Goal: Transaction & Acquisition: Purchase product/service

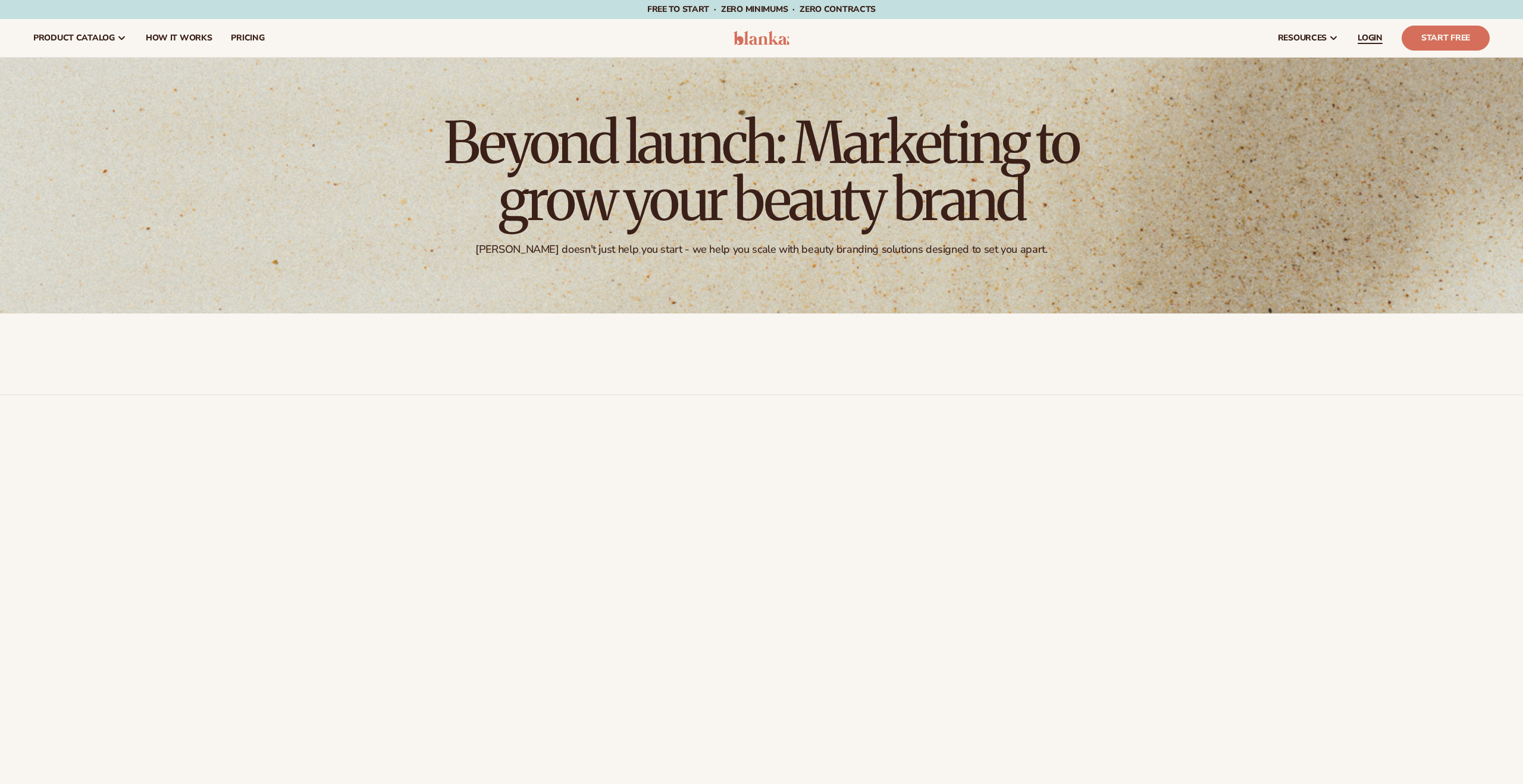
click at [1363, 41] on span "LOGIN" at bounding box center [1370, 38] width 25 height 10
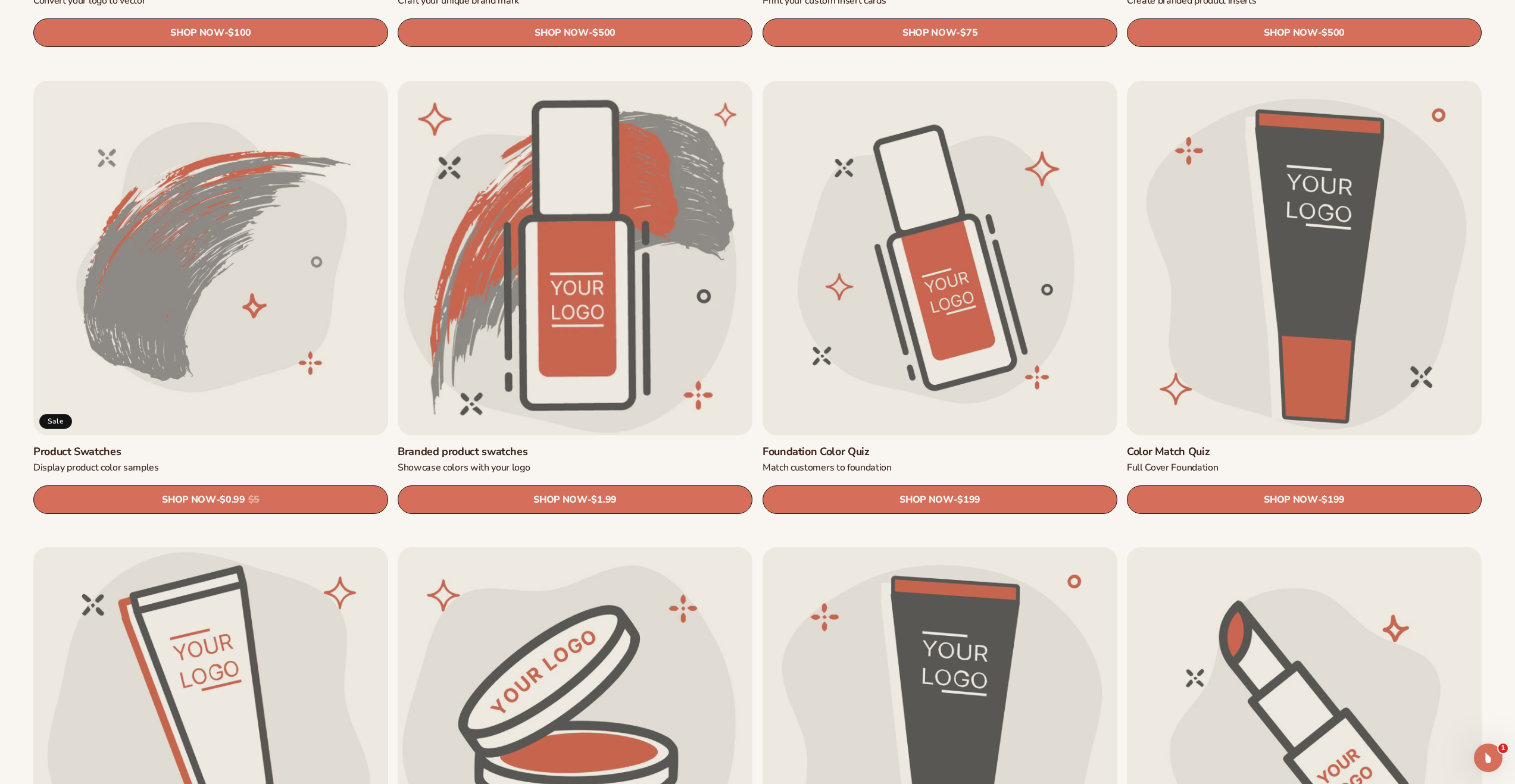
scroll to position [806, 0]
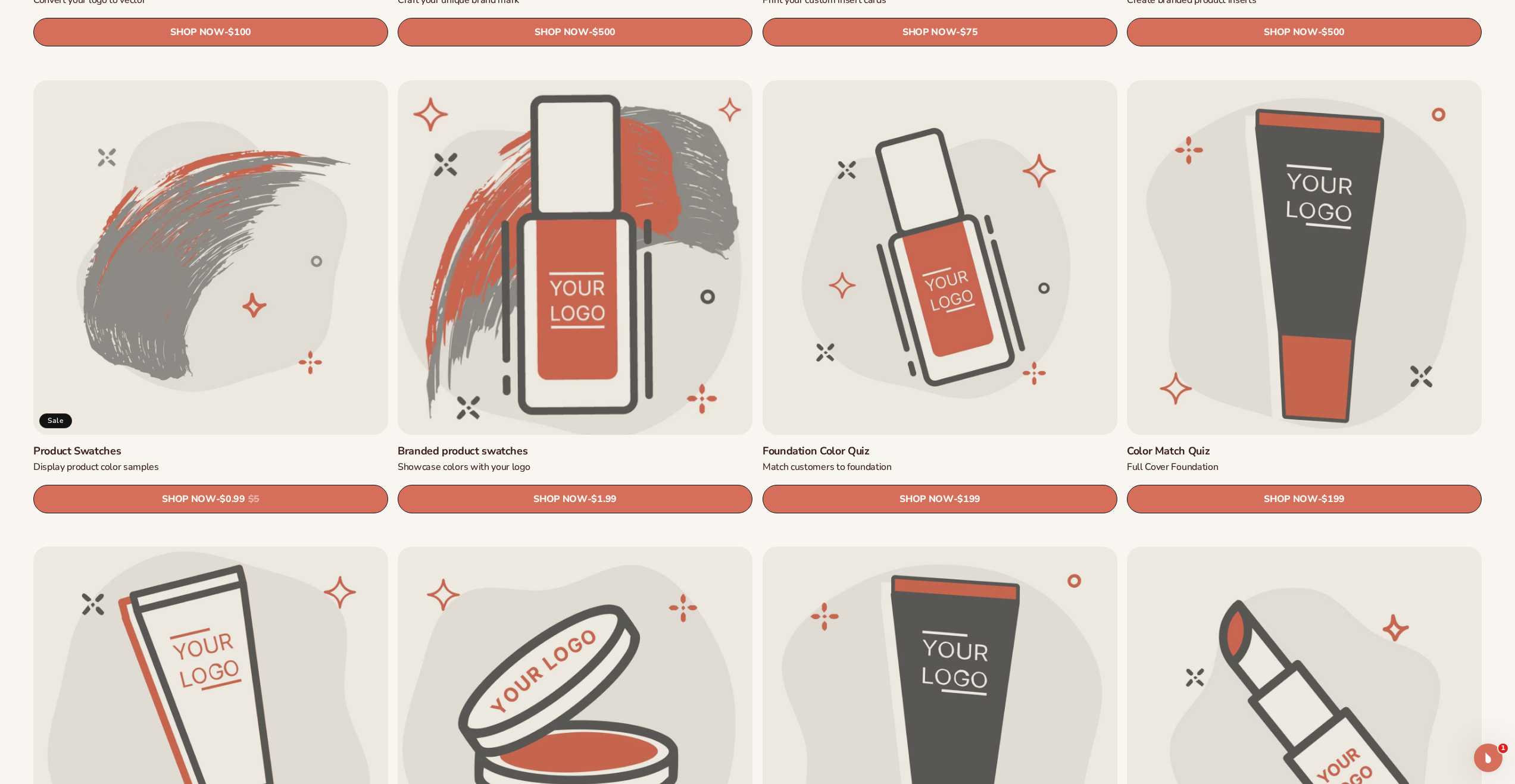
click at [679, 444] on link "Branded product swatches" at bounding box center [574, 451] width 355 height 14
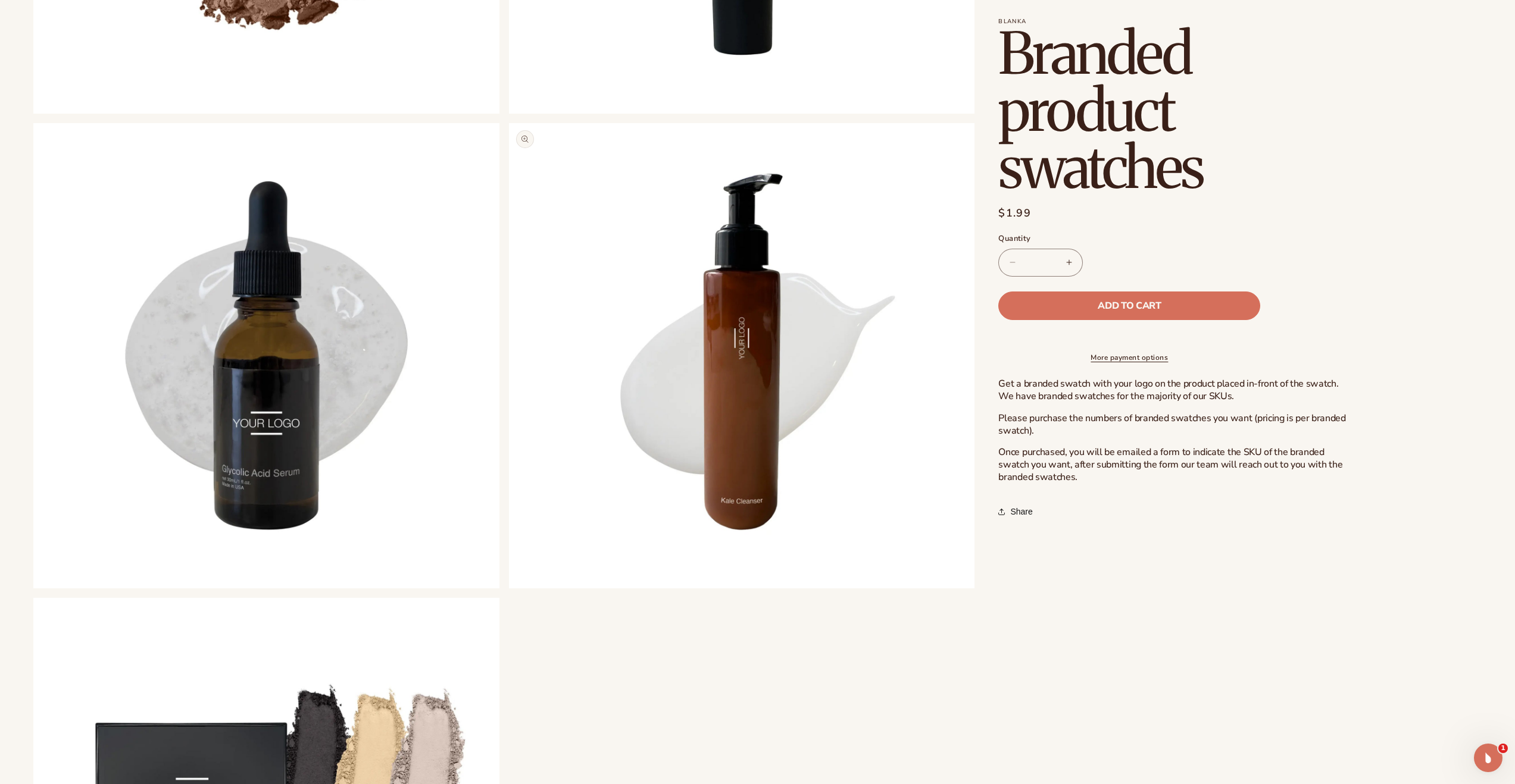
scroll to position [1382, 0]
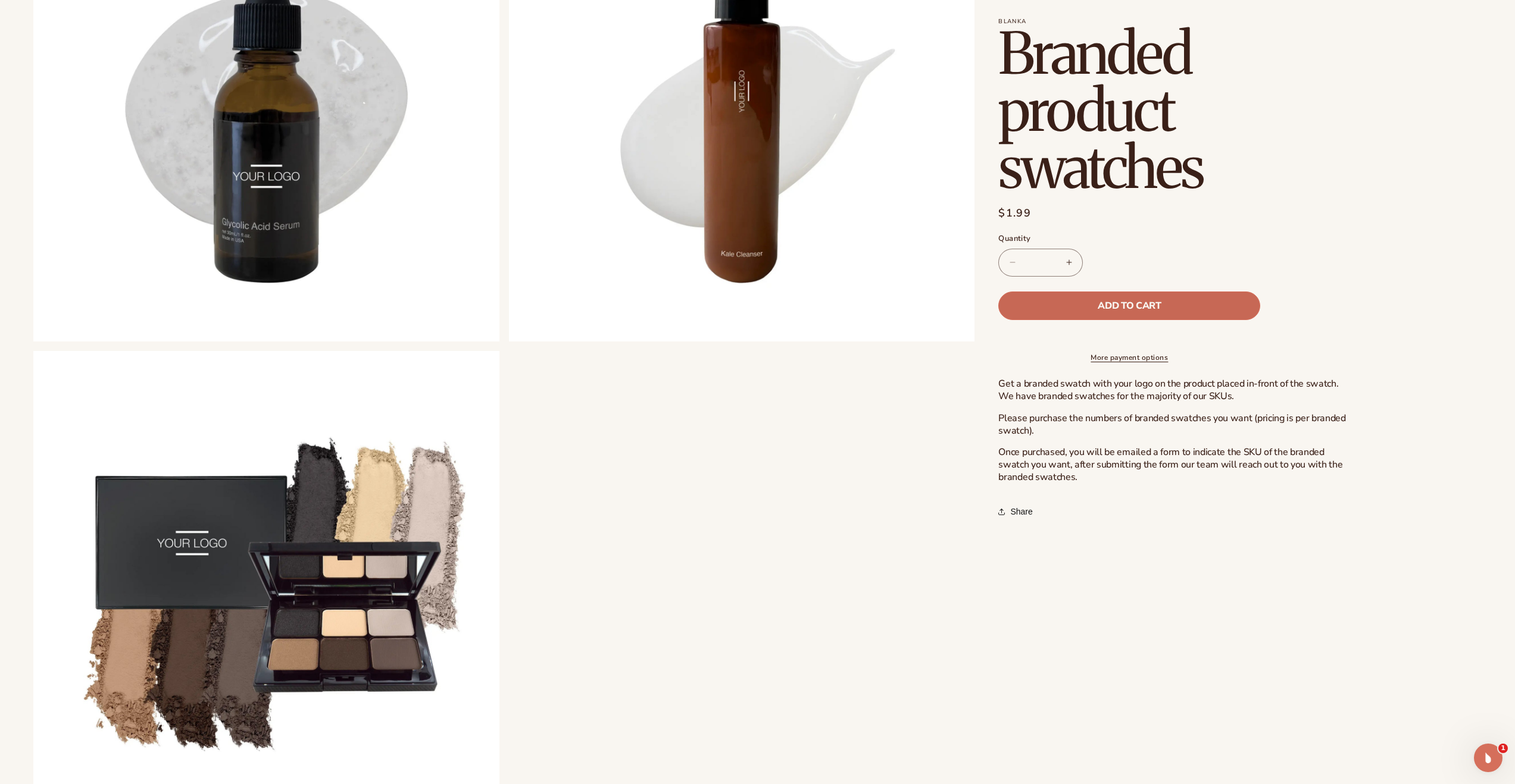
click at [1081, 306] on button "Add to cart" at bounding box center [1129, 306] width 262 height 29
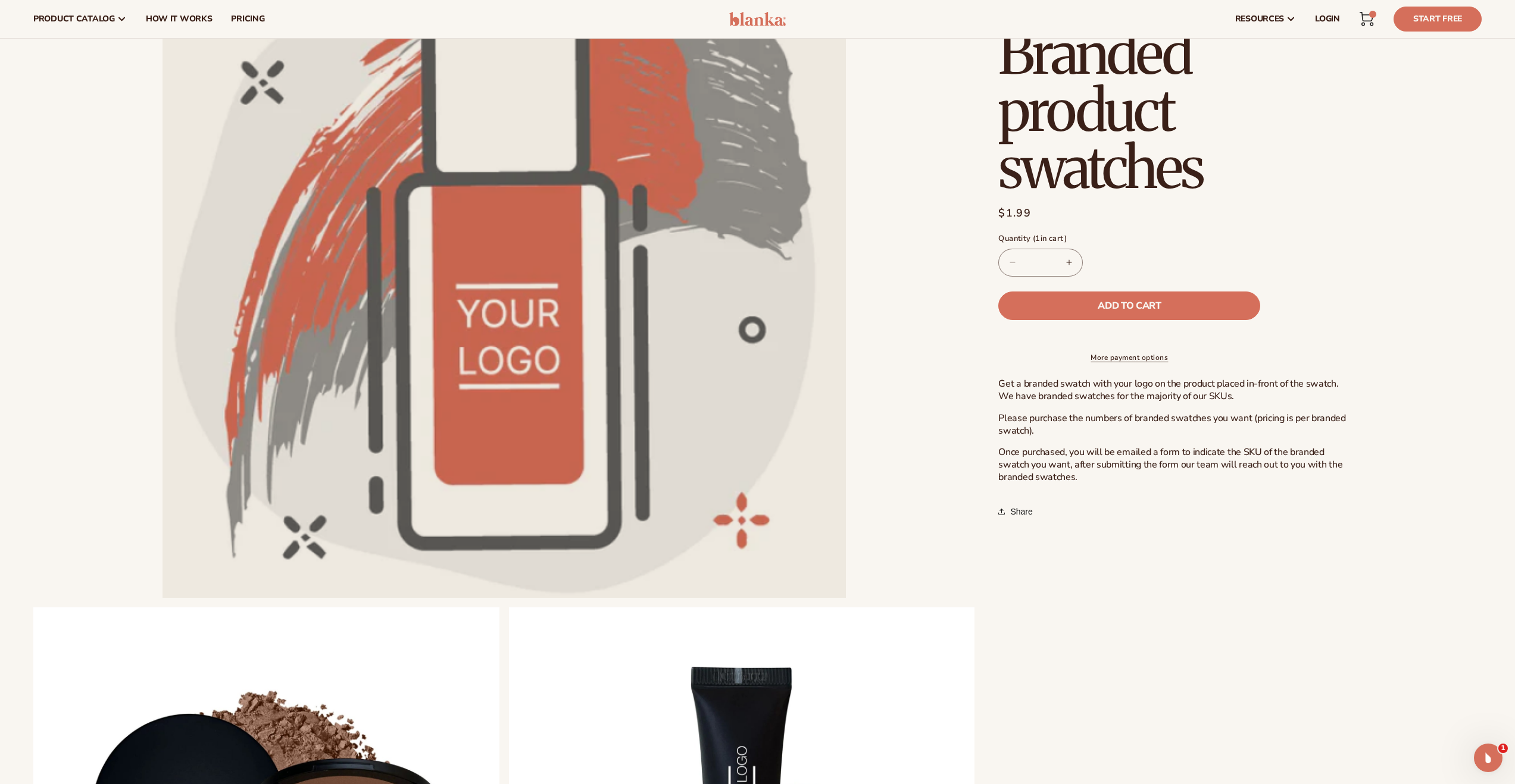
scroll to position [0, 0]
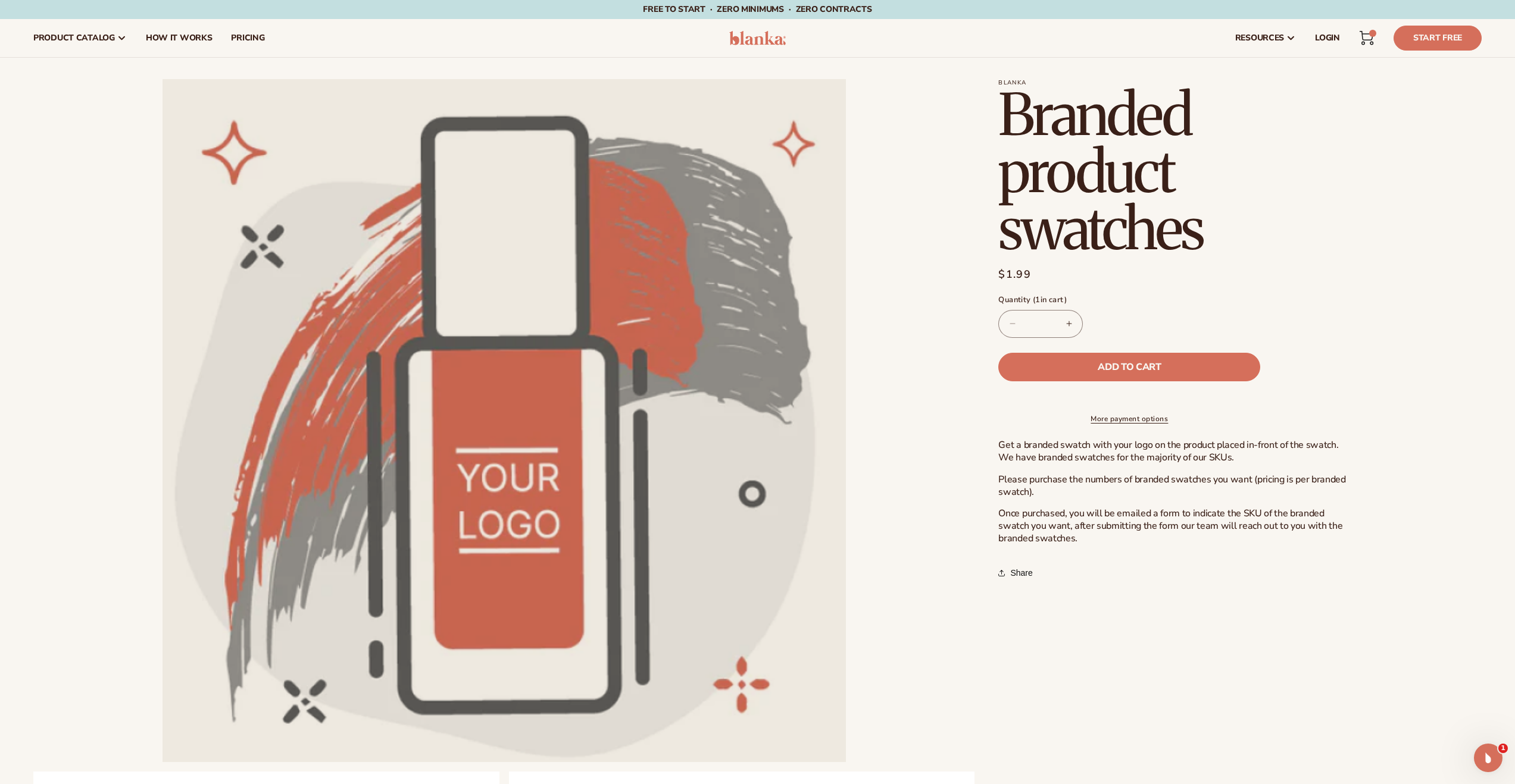
click at [1368, 35] on icon at bounding box center [1366, 37] width 14 height 14
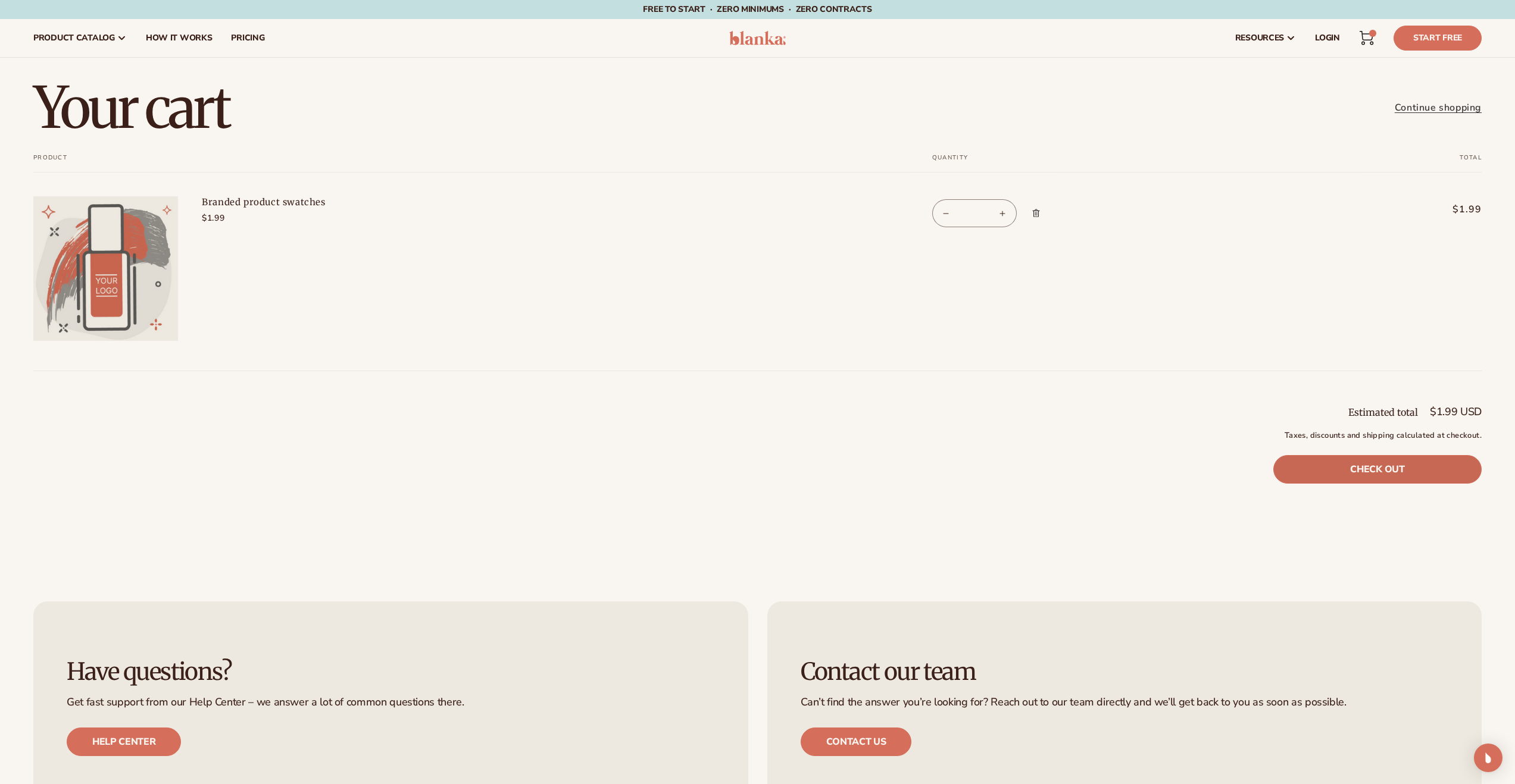
click at [1413, 472] on link "Check out" at bounding box center [1377, 469] width 208 height 29
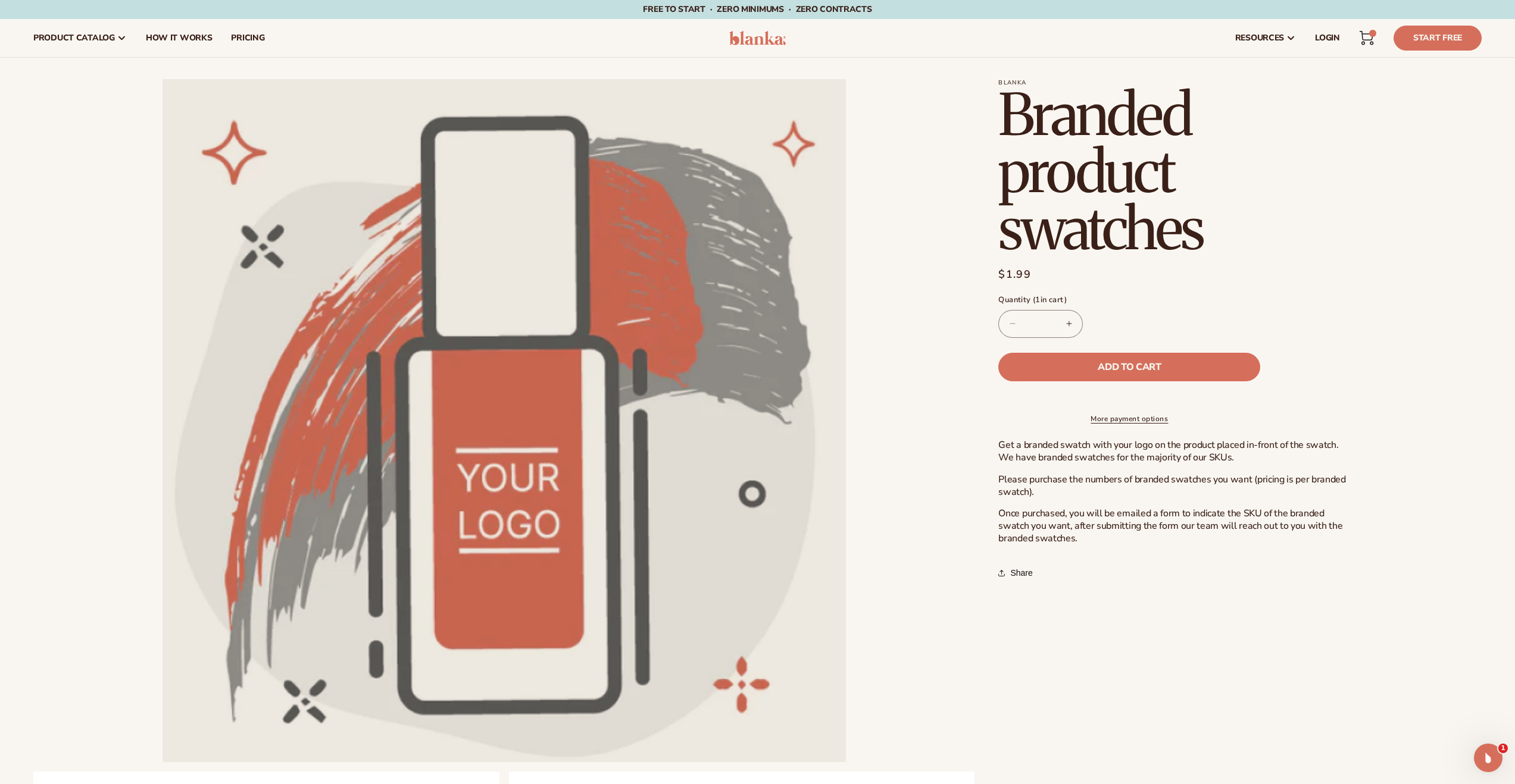
click at [760, 39] on img at bounding box center [757, 37] width 56 height 14
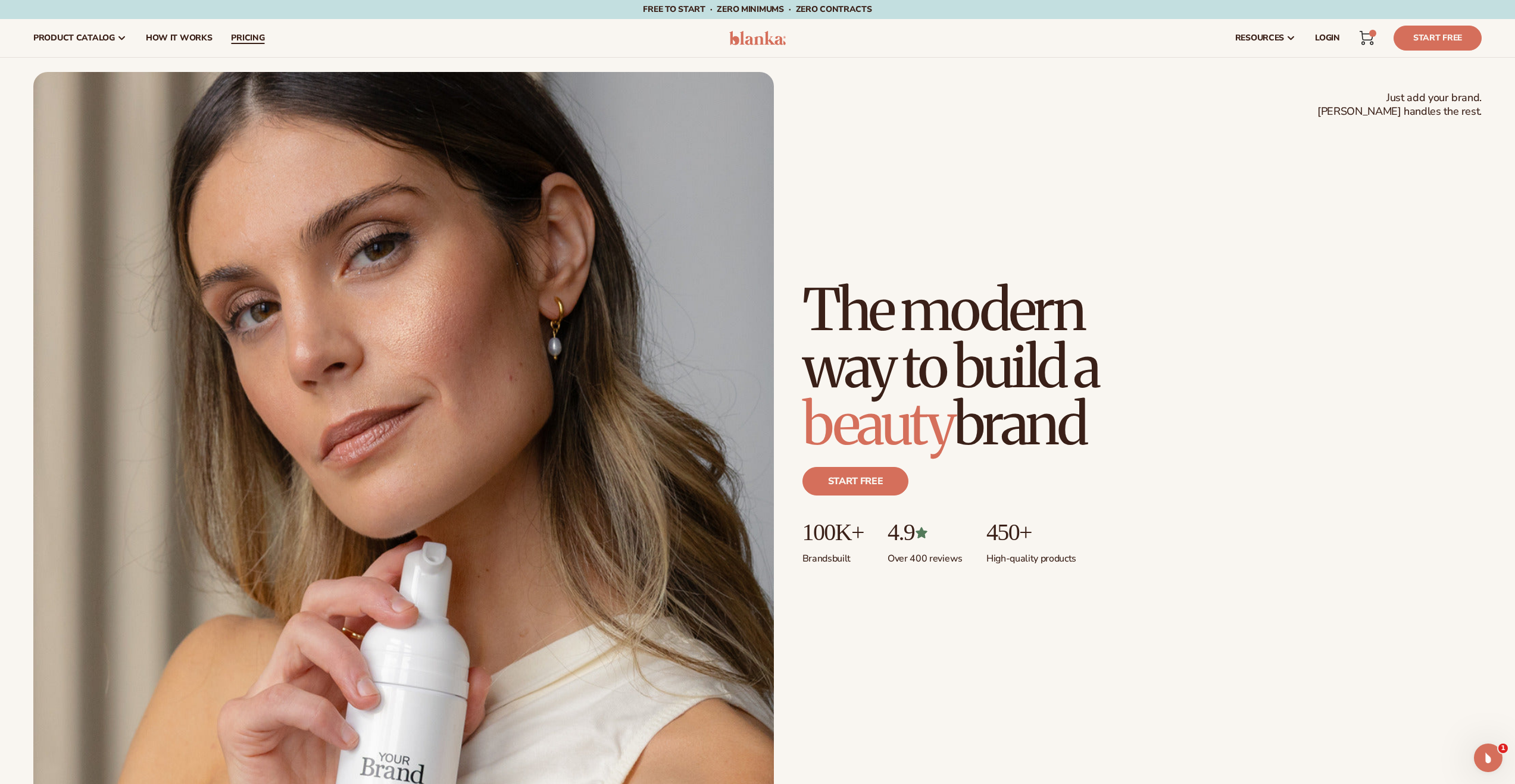
click at [241, 31] on link "pricing" at bounding box center [247, 38] width 52 height 38
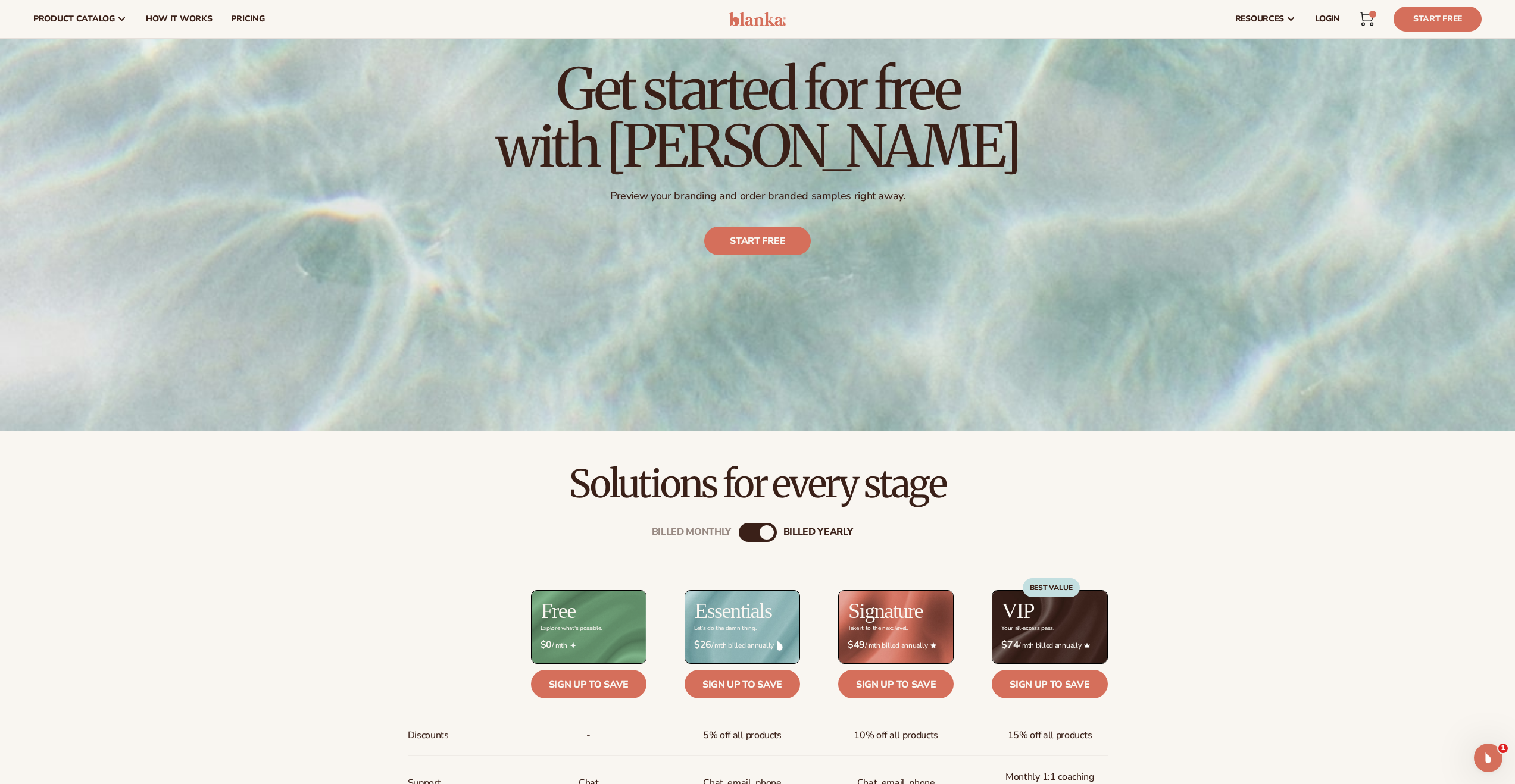
scroll to position [171, 0]
click at [188, 24] on span "How It Works" at bounding box center [179, 19] width 67 height 10
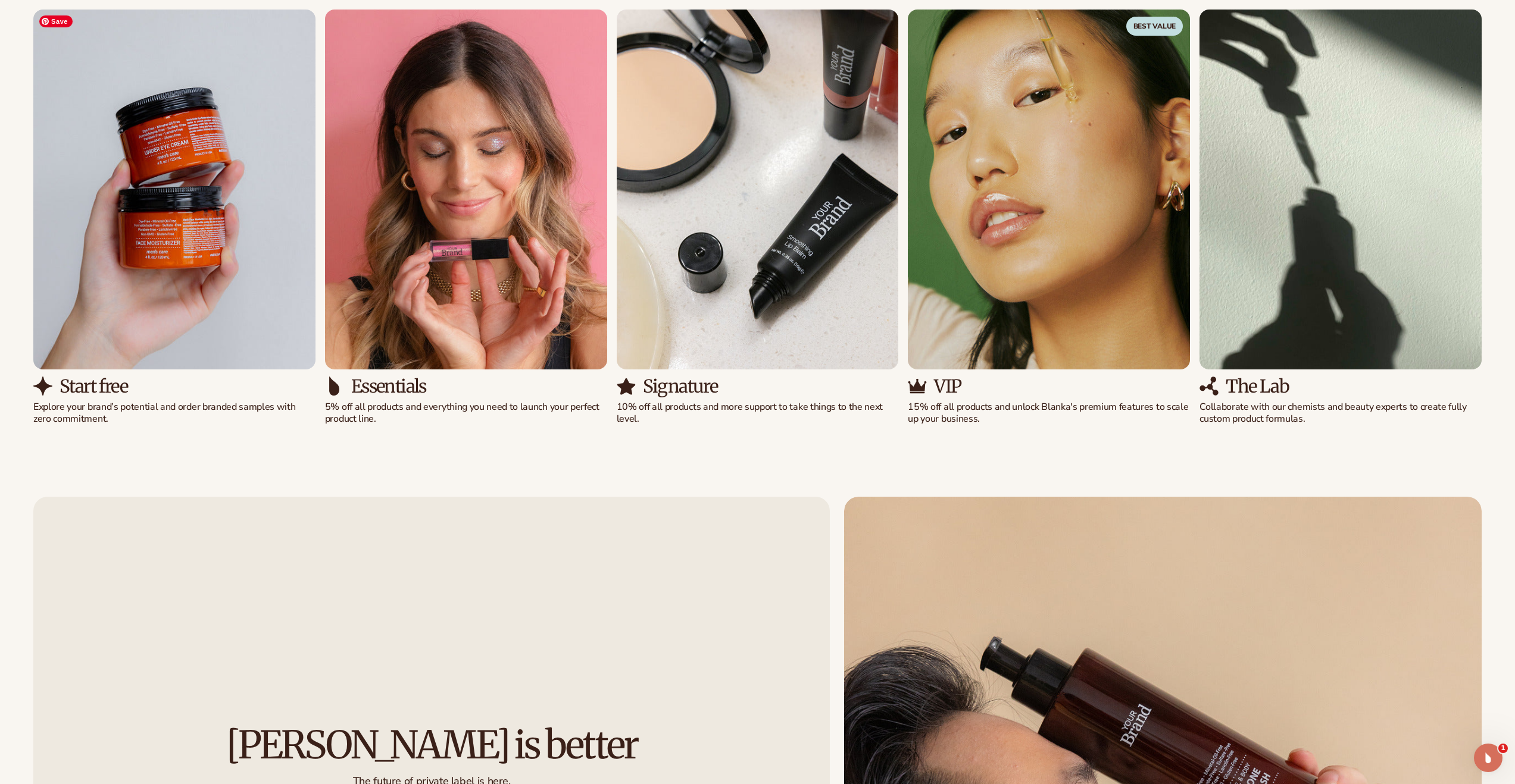
scroll to position [1172, 0]
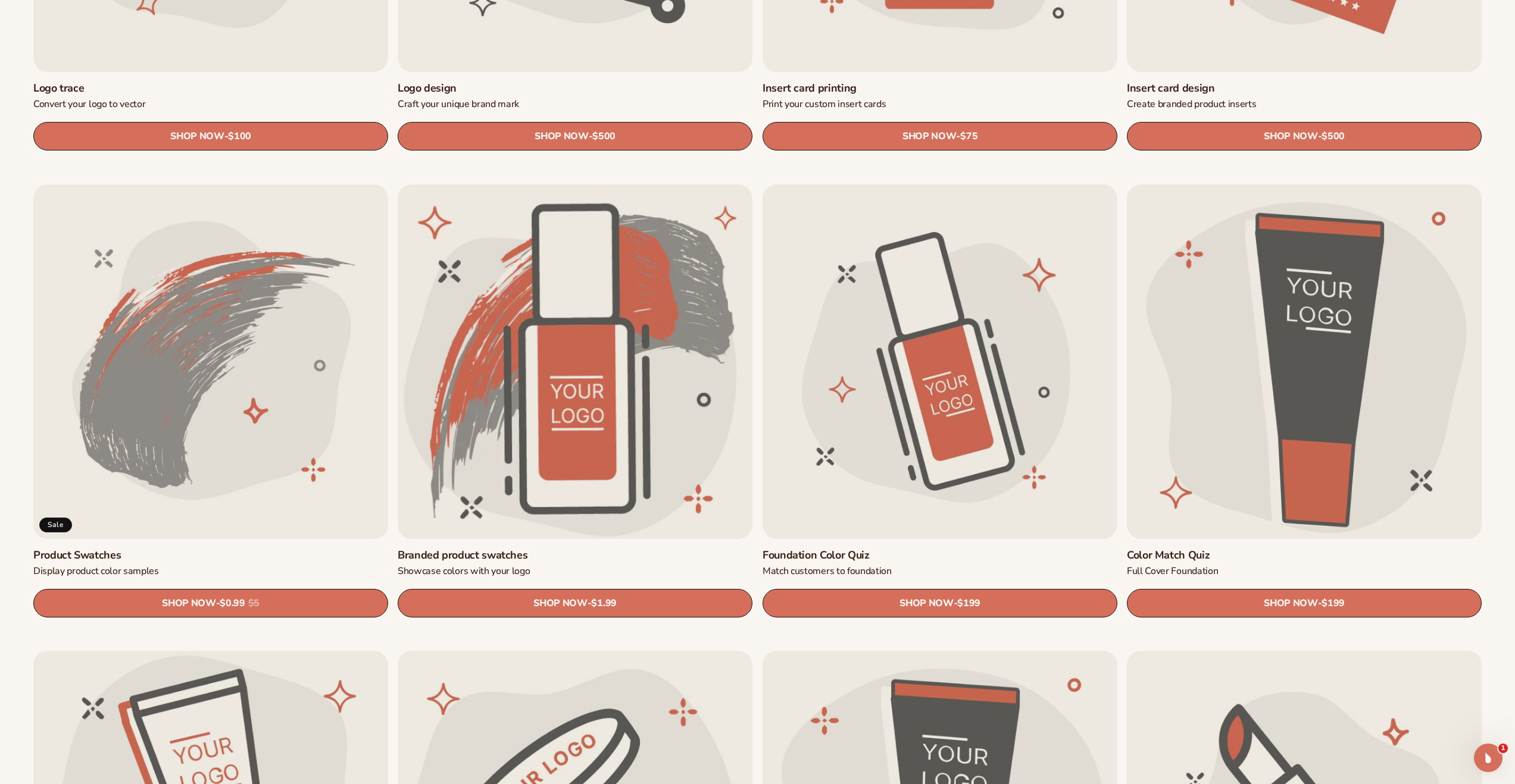
scroll to position [846, 0]
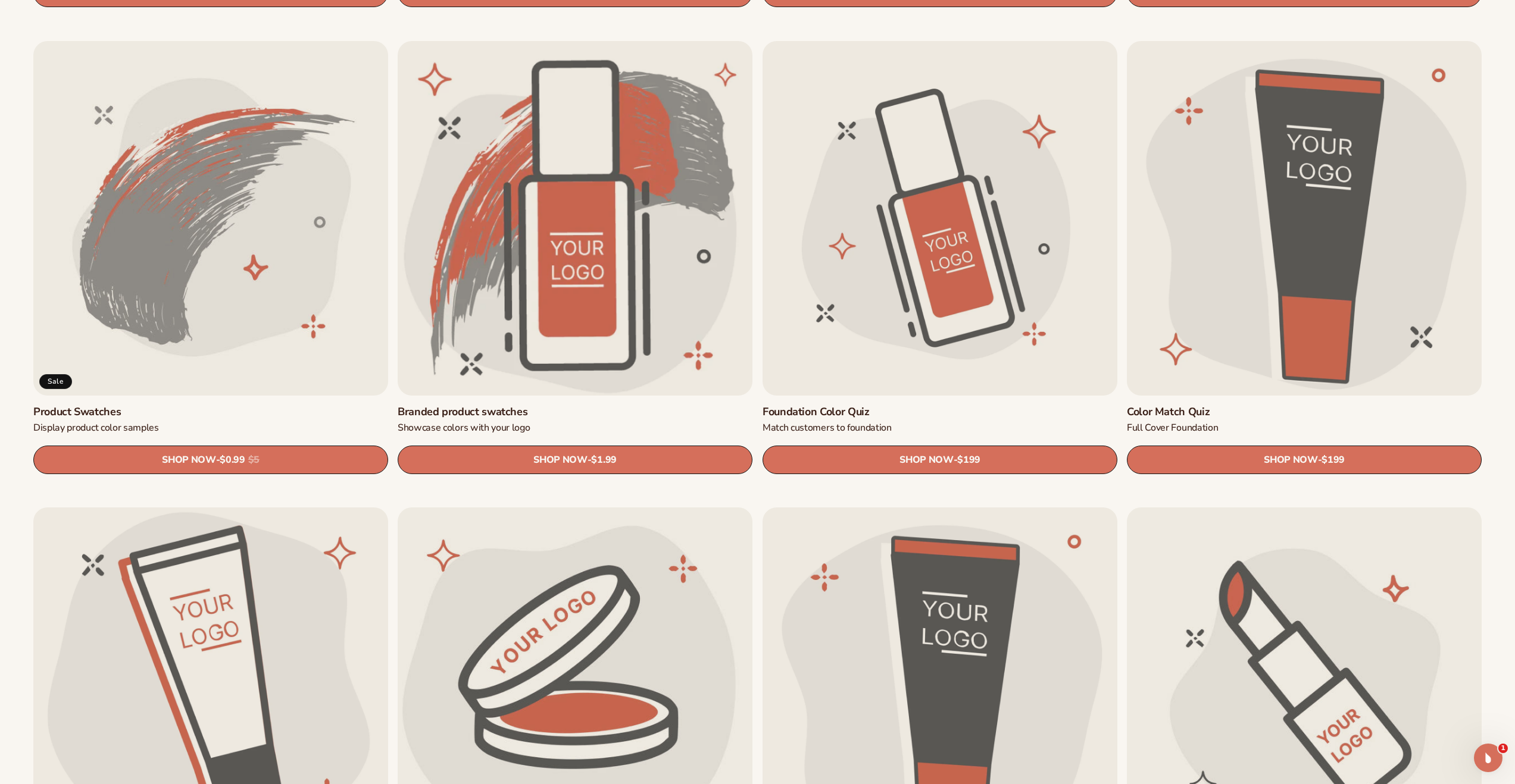
click at [315, 405] on link "Product Swatches" at bounding box center [210, 411] width 355 height 14
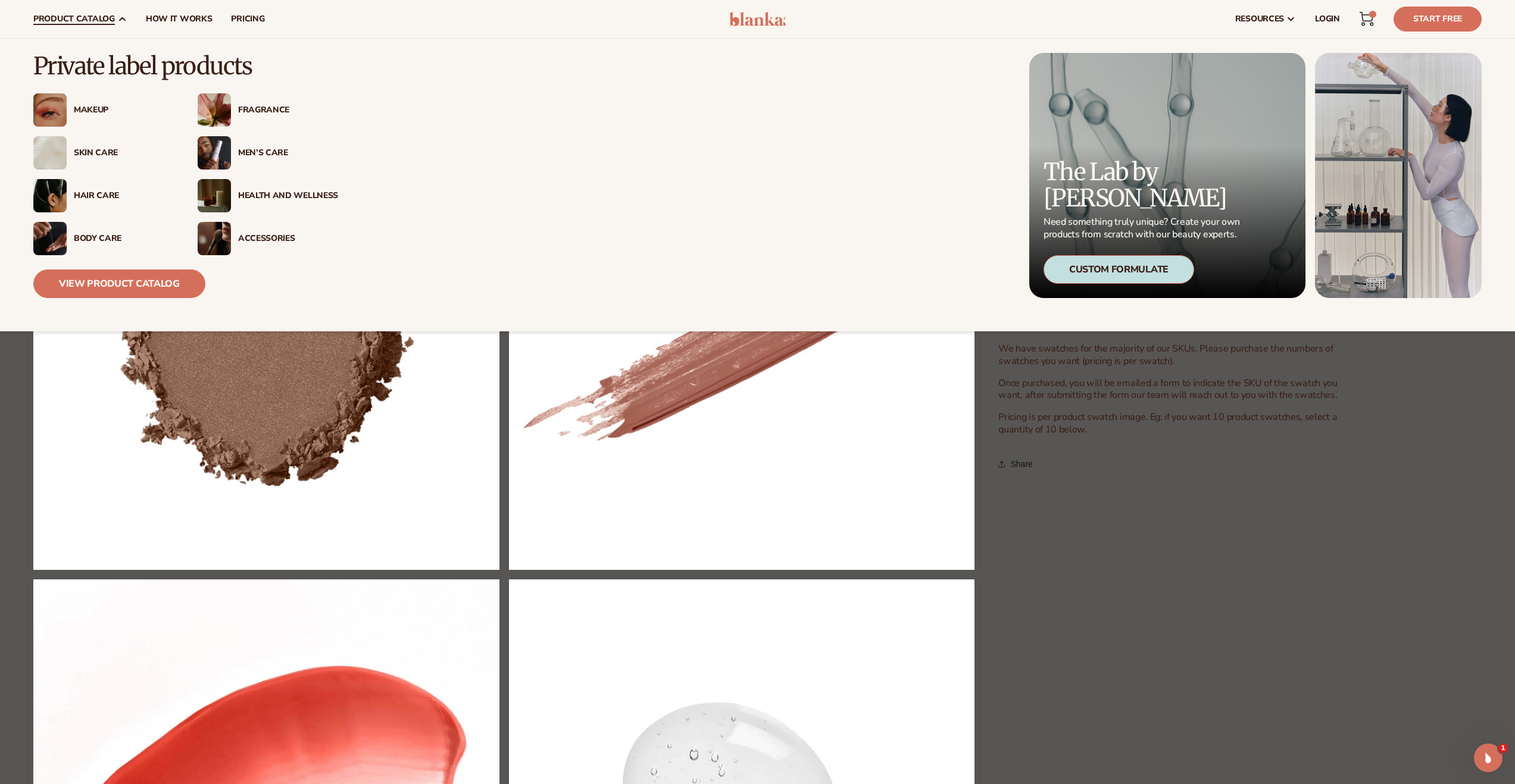
scroll to position [677, 0]
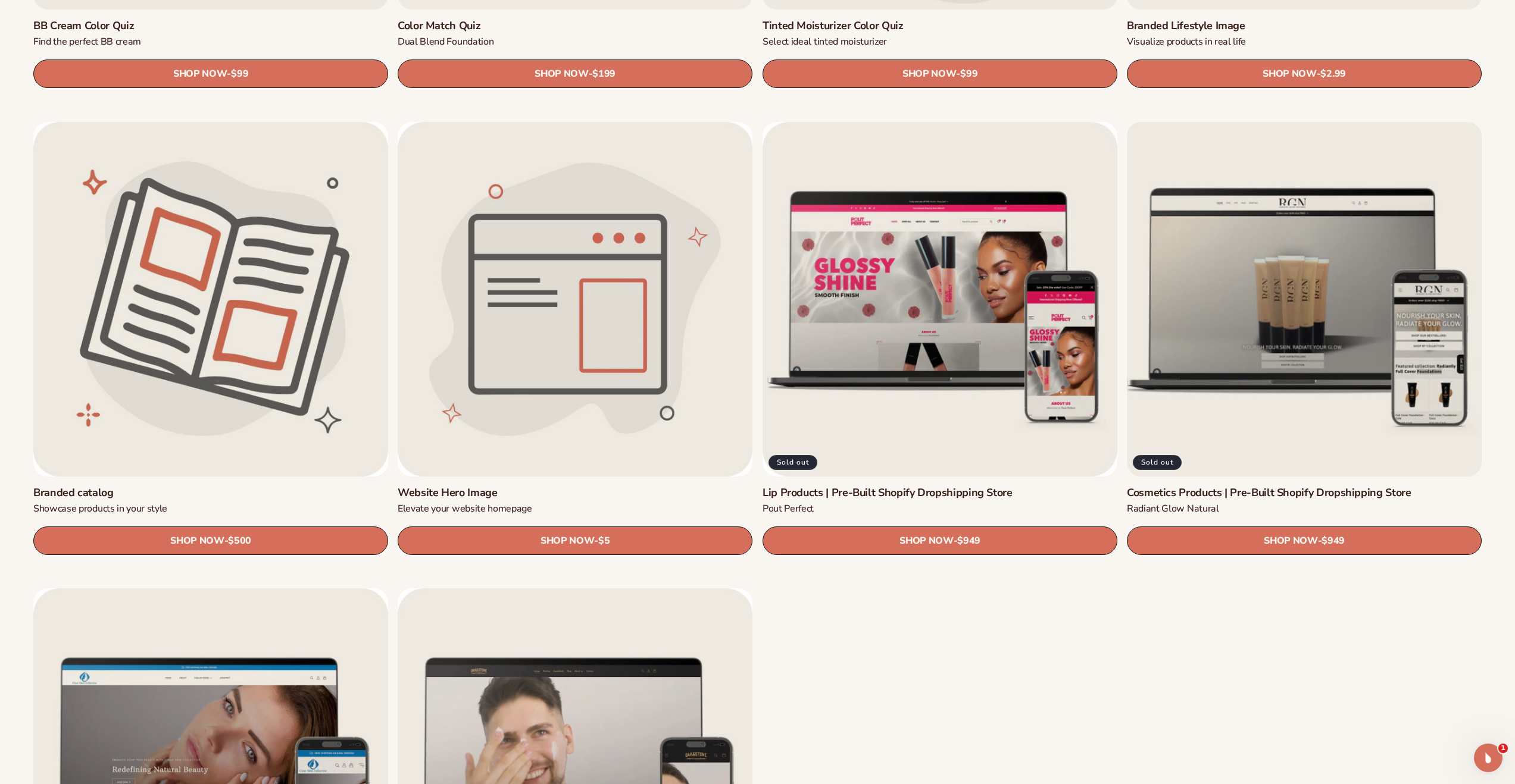
scroll to position [1700, 0]
